Goal: Contribute content: Add original content to the website for others to see

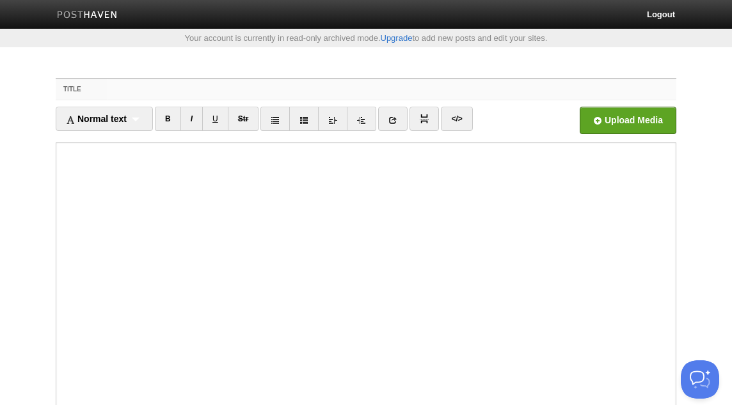
paste input "They want Knowledge in a Minute! [PERSON_NAME]"
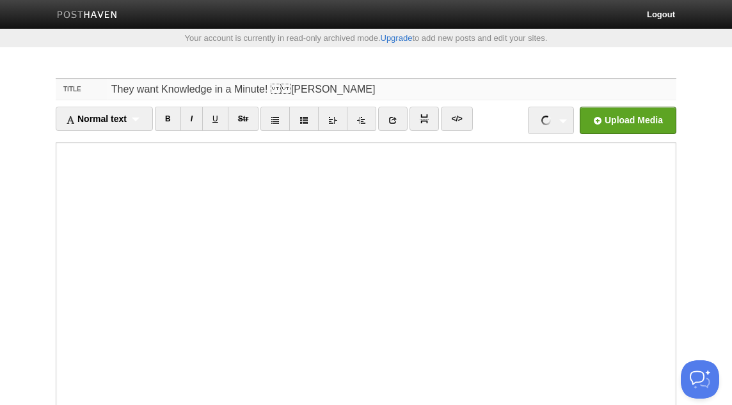
type input "They want Knowledge in a Minute! [PERSON_NAME]"
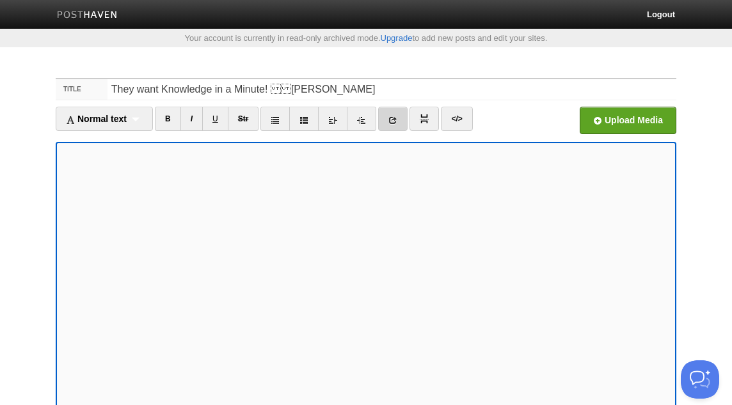
click at [395, 118] on icon at bounding box center [392, 120] width 9 height 9
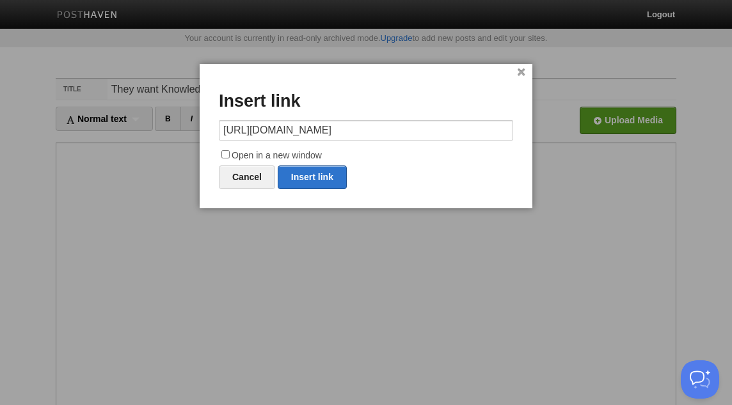
scroll to position [0, 84]
type input "[URL][DOMAIN_NAME]"
click at [290, 154] on label "Open in a new window" at bounding box center [366, 155] width 294 height 15
click at [230, 154] on input "Open in a new window" at bounding box center [225, 154] width 8 height 8
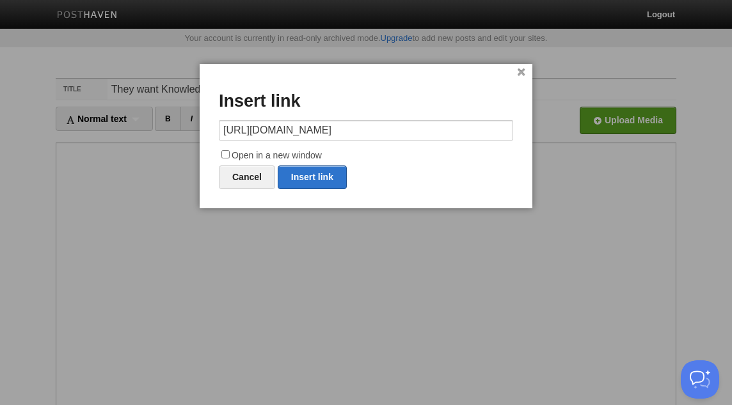
checkbox input "true"
click at [317, 184] on link "Insert link" at bounding box center [312, 178] width 69 height 24
type input "https://"
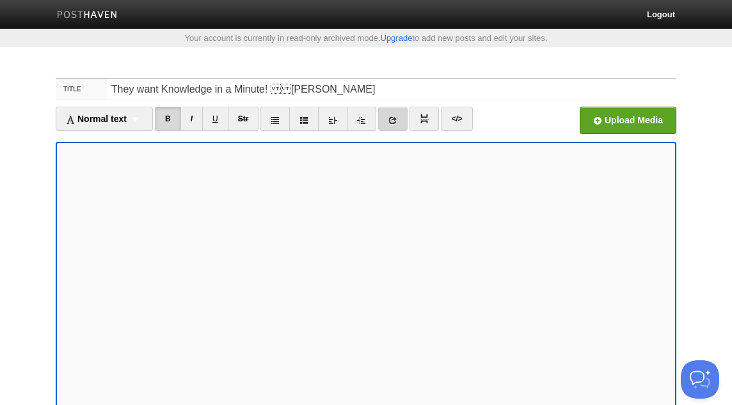
click at [404, 121] on link at bounding box center [392, 119] width 29 height 24
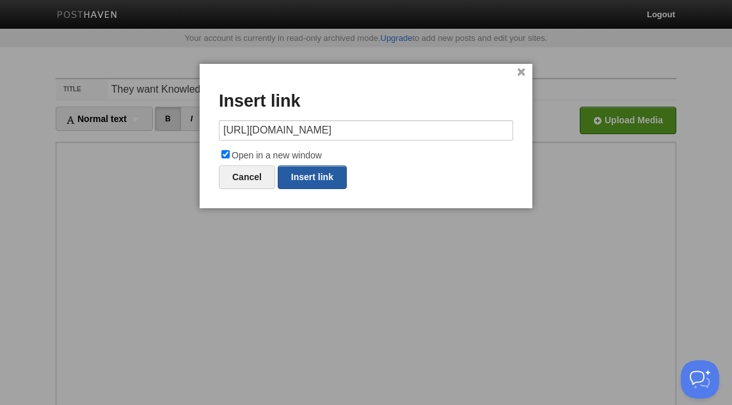
click at [315, 171] on link "Insert link" at bounding box center [312, 178] width 69 height 24
type input "https://"
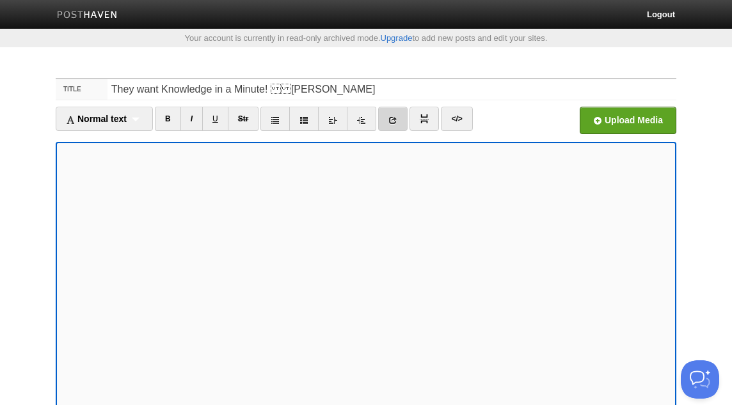
click at [396, 121] on icon at bounding box center [392, 120] width 9 height 9
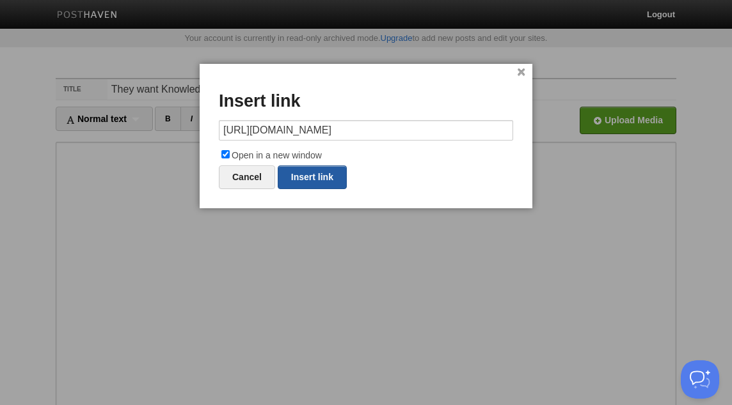
click at [325, 177] on link "Insert link" at bounding box center [312, 178] width 69 height 24
type input "https://"
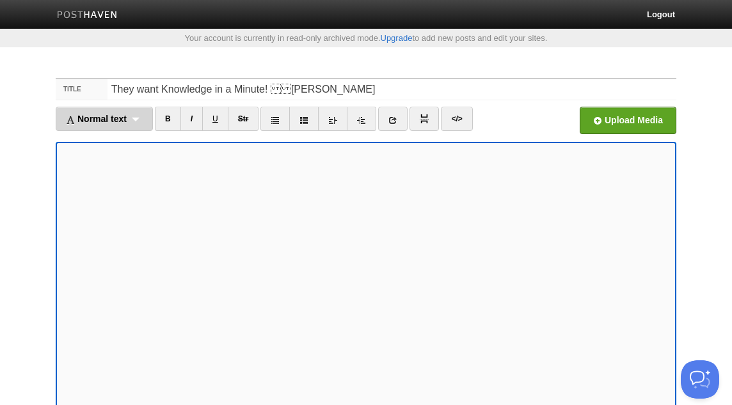
click at [139, 121] on div "Normal text Normal text Heading 1 Heading 2 Heading 3" at bounding box center [104, 119] width 97 height 24
click at [122, 145] on link "Normal text" at bounding box center [104, 146] width 96 height 19
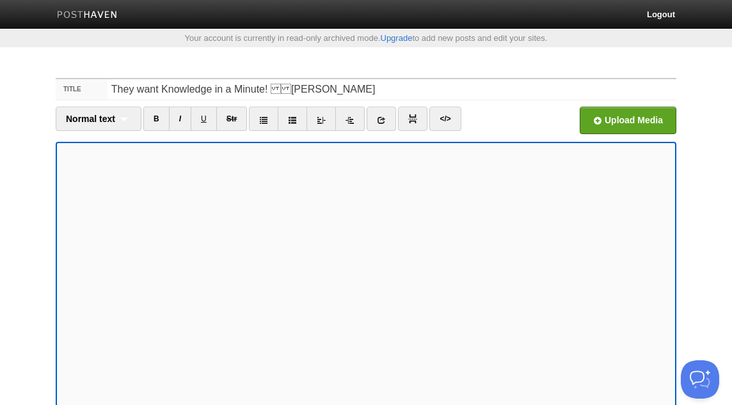
scroll to position [39, 0]
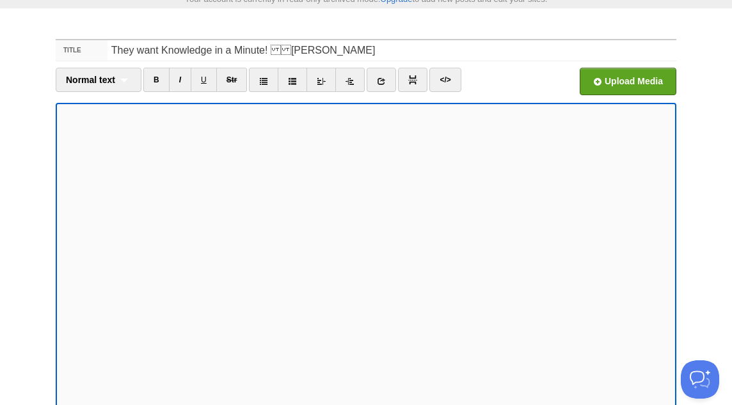
click at [547, 68] on div "Upload Media" at bounding box center [598, 85] width 155 height 35
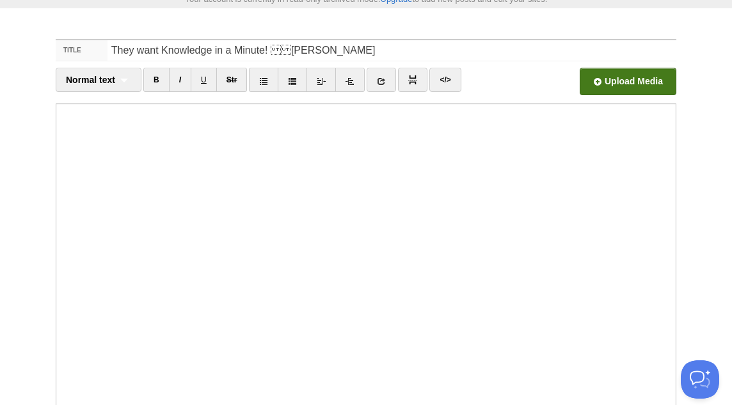
click at [614, 81] on input "file" at bounding box center [242, 84] width 968 height 65
click at [597, 68] on span "Upload Media" at bounding box center [627, 81] width 97 height 27
click at [599, 79] on input "file" at bounding box center [242, 84] width 968 height 65
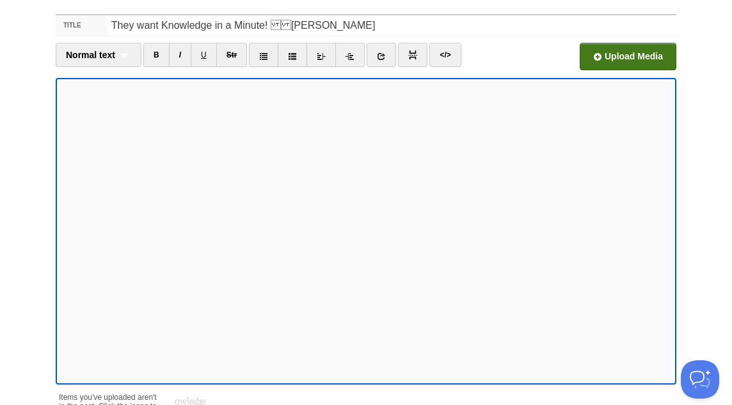
scroll to position [97, 0]
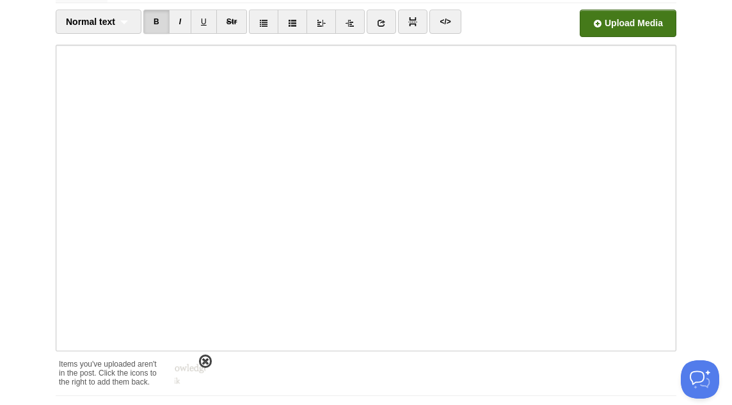
click at [205, 362] on span at bounding box center [205, 361] width 9 height 9
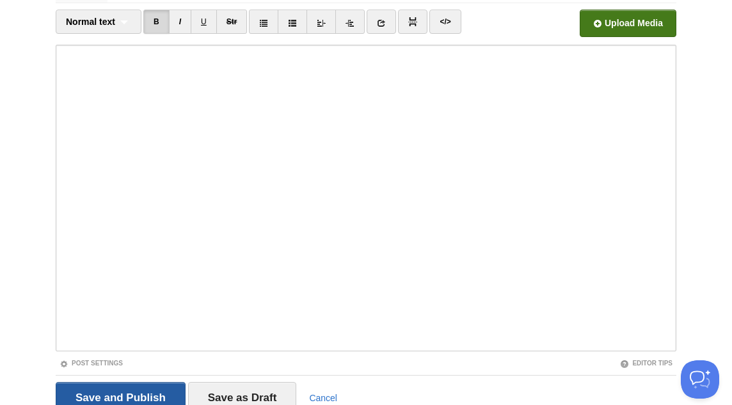
click at [167, 385] on input "Save and Publish" at bounding box center [121, 398] width 130 height 32
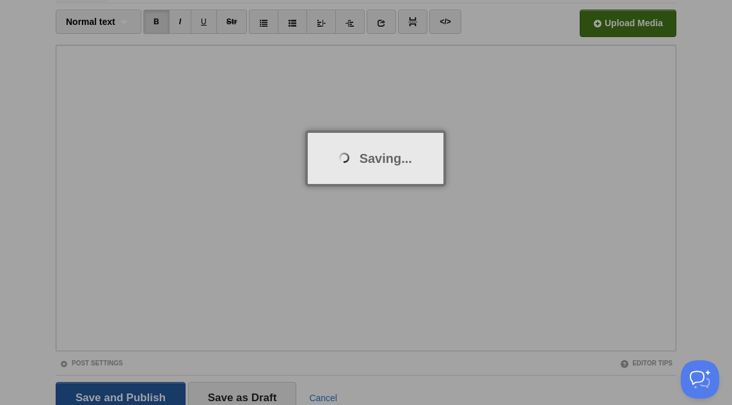
scroll to position [67, 0]
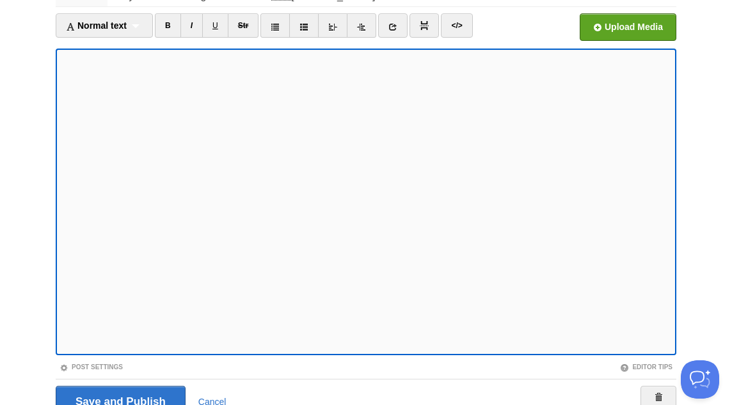
scroll to position [153, 0]
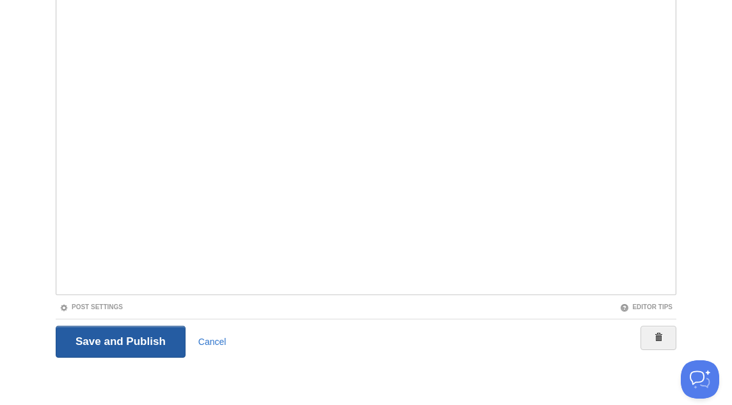
click at [151, 341] on input "Save and Publish" at bounding box center [121, 342] width 130 height 32
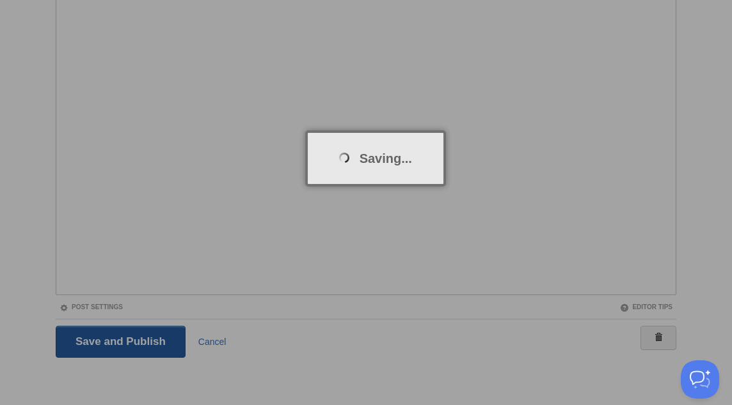
scroll to position [67, 0]
